Goal: Find specific page/section: Find specific page/section

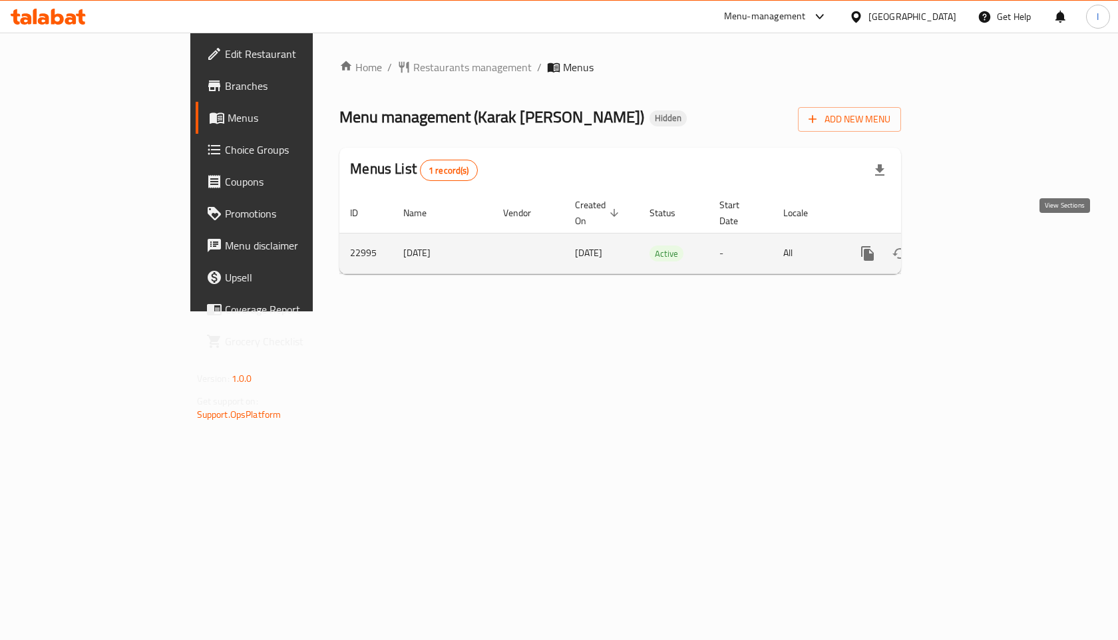
click at [972, 246] on icon "enhanced table" at bounding box center [964, 254] width 16 height 16
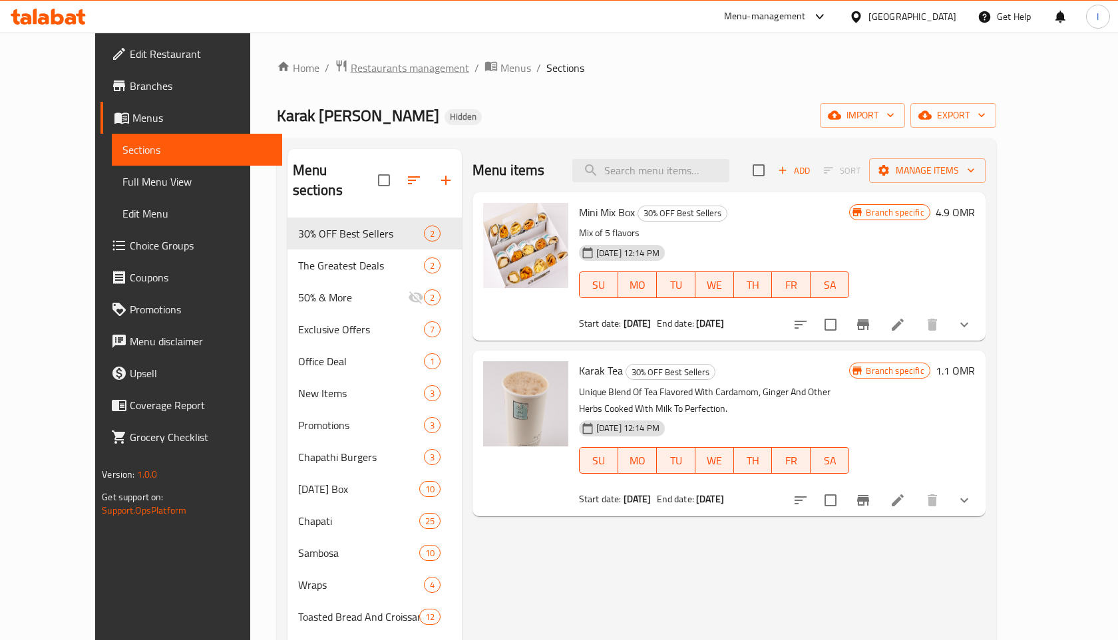
click at [373, 71] on span "Restaurants management" at bounding box center [410, 68] width 118 height 16
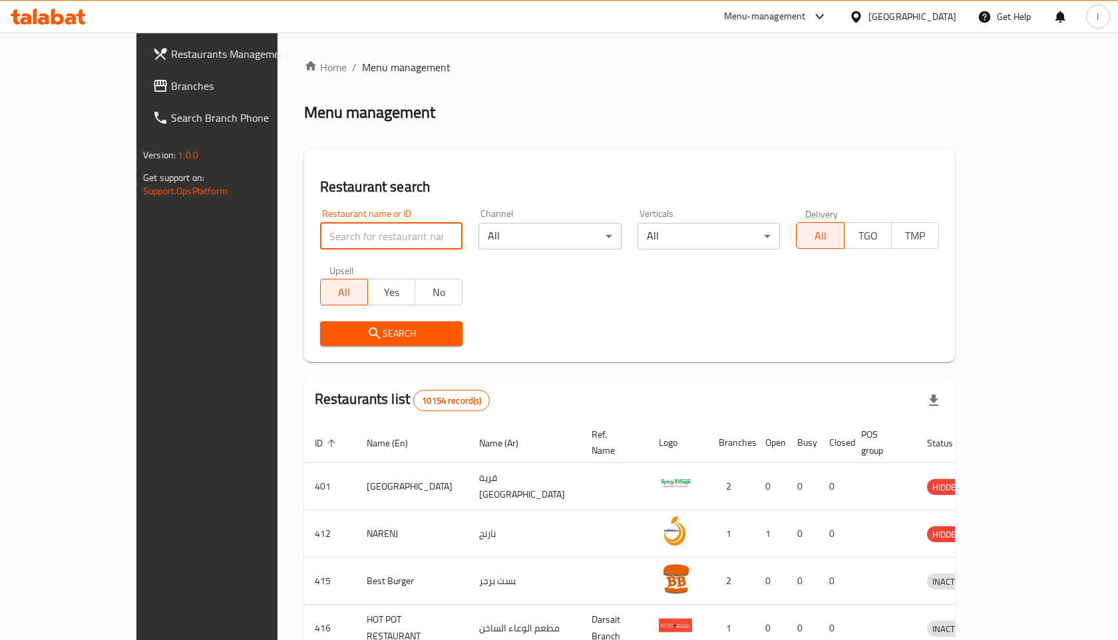
click at [342, 235] on input "search" at bounding box center [391, 236] width 143 height 27
type input "aseer time"
click button "Search" at bounding box center [391, 333] width 143 height 25
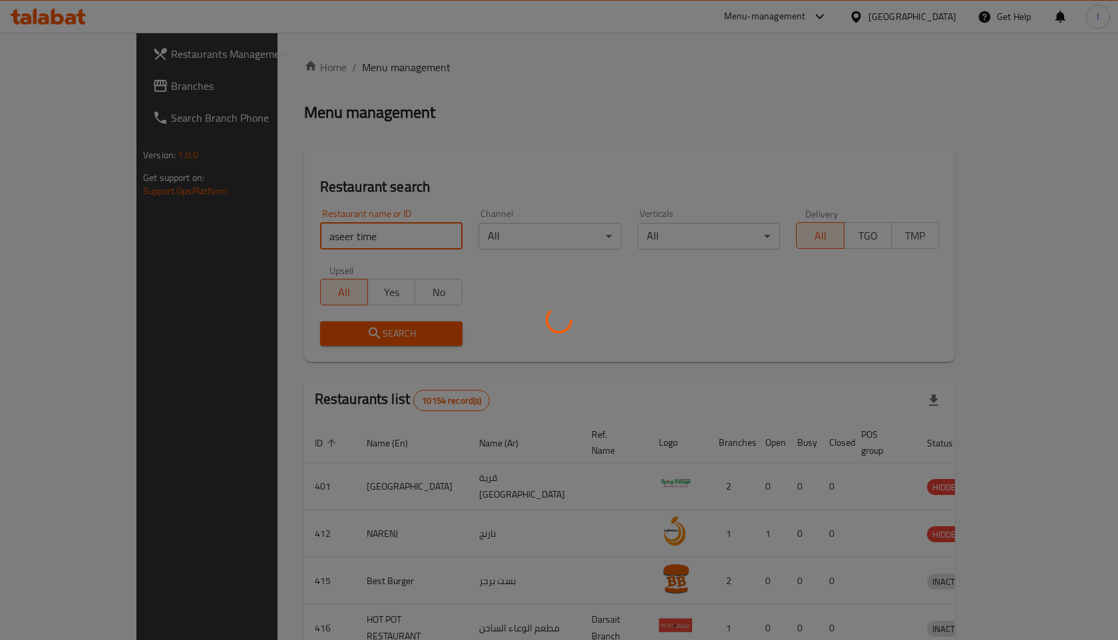
click button "Search" at bounding box center [391, 333] width 143 height 25
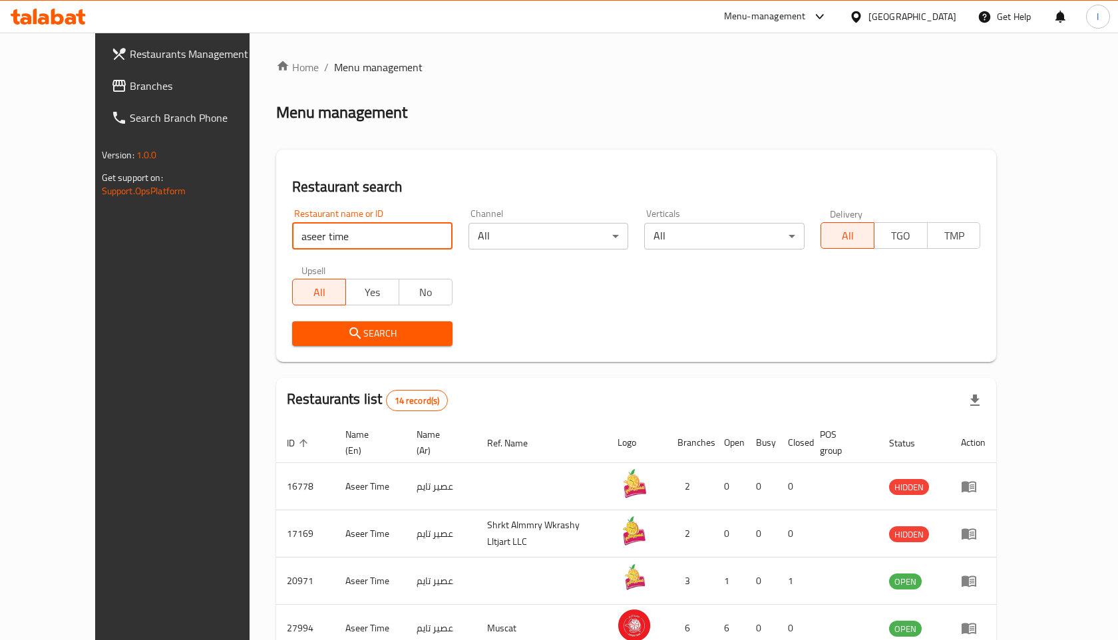
click at [564, 308] on div "Restaurant name or ID aseer time Restaurant name or ID Channel All ​ Verticals …" at bounding box center [636, 277] width 704 height 153
click at [309, 242] on input "aseer time" at bounding box center [372, 236] width 160 height 27
click at [419, 237] on input "aseer time" at bounding box center [372, 236] width 160 height 27
click at [409, 237] on input "aseer time" at bounding box center [372, 236] width 160 height 27
click at [414, 238] on input "aseer time" at bounding box center [372, 236] width 160 height 27
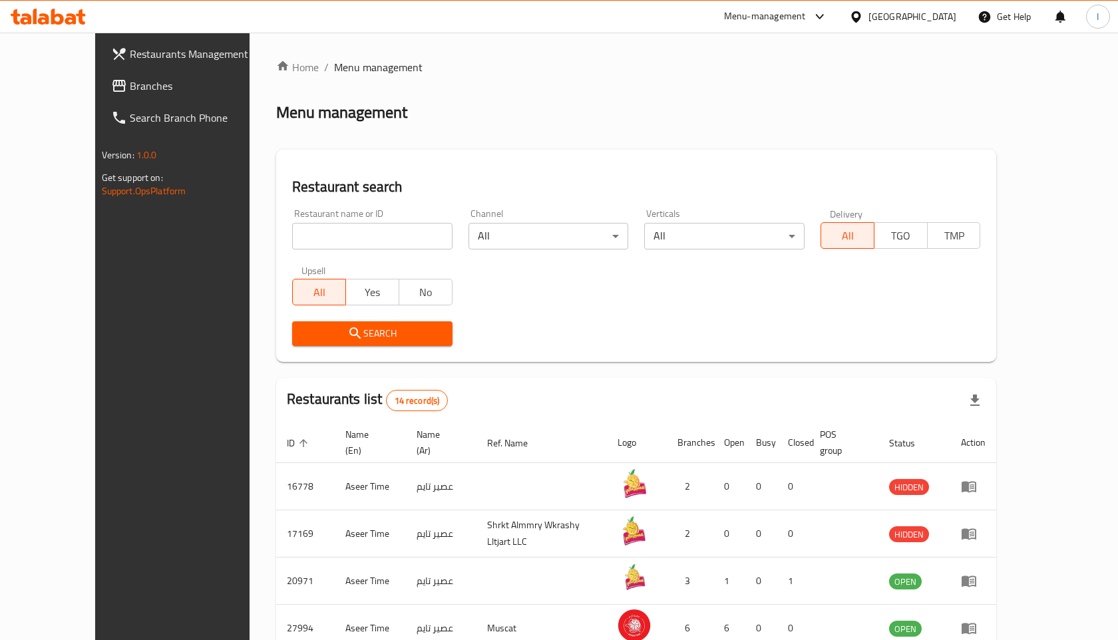
click at [529, 112] on div "Menu management" at bounding box center [636, 112] width 720 height 21
